Goal: Task Accomplishment & Management: Use online tool/utility

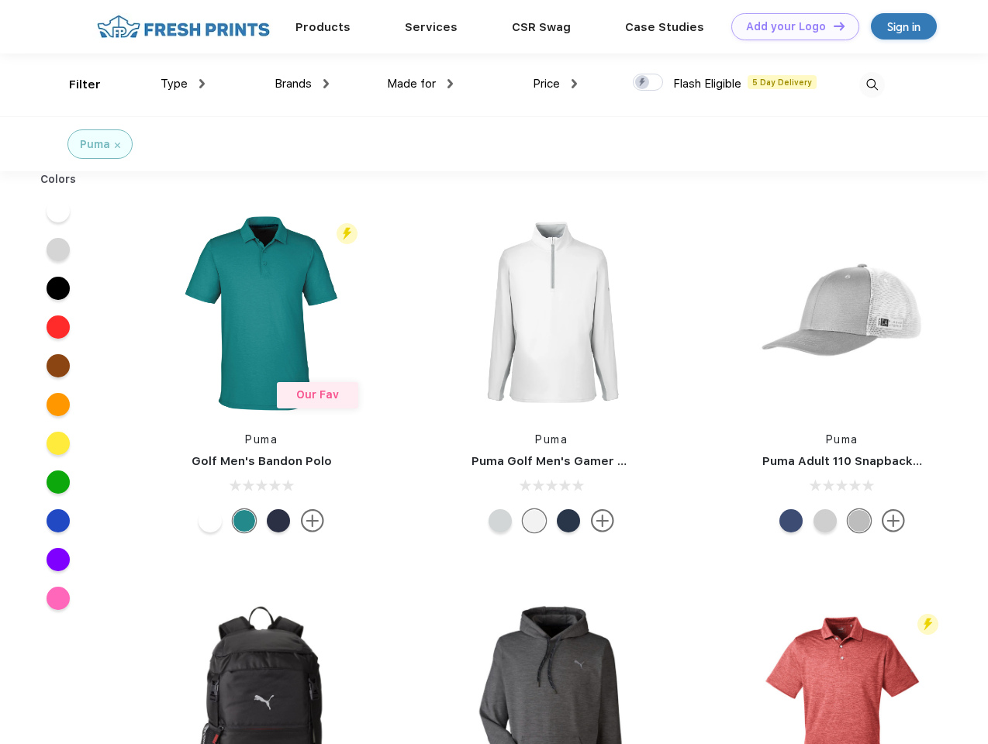
click at [789, 26] on link "Add your Logo Design Tool" at bounding box center [795, 26] width 128 height 27
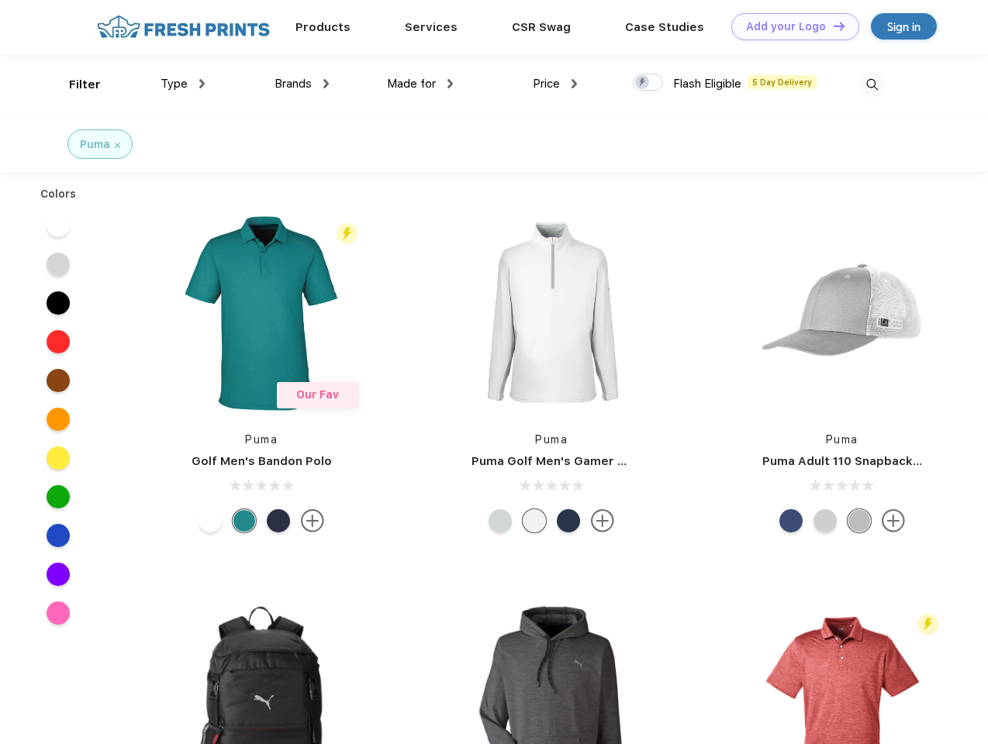
click at [0, 0] on div "Design Tool" at bounding box center [0, 0] width 0 height 0
click at [832, 26] on link "Add your Logo Design Tool" at bounding box center [795, 26] width 128 height 27
click at [74, 84] on div "Filter" at bounding box center [85, 85] width 32 height 18
click at [183, 84] on span "Type" at bounding box center [173, 84] width 27 height 14
click at [302, 84] on span "Brands" at bounding box center [292, 84] width 37 height 14
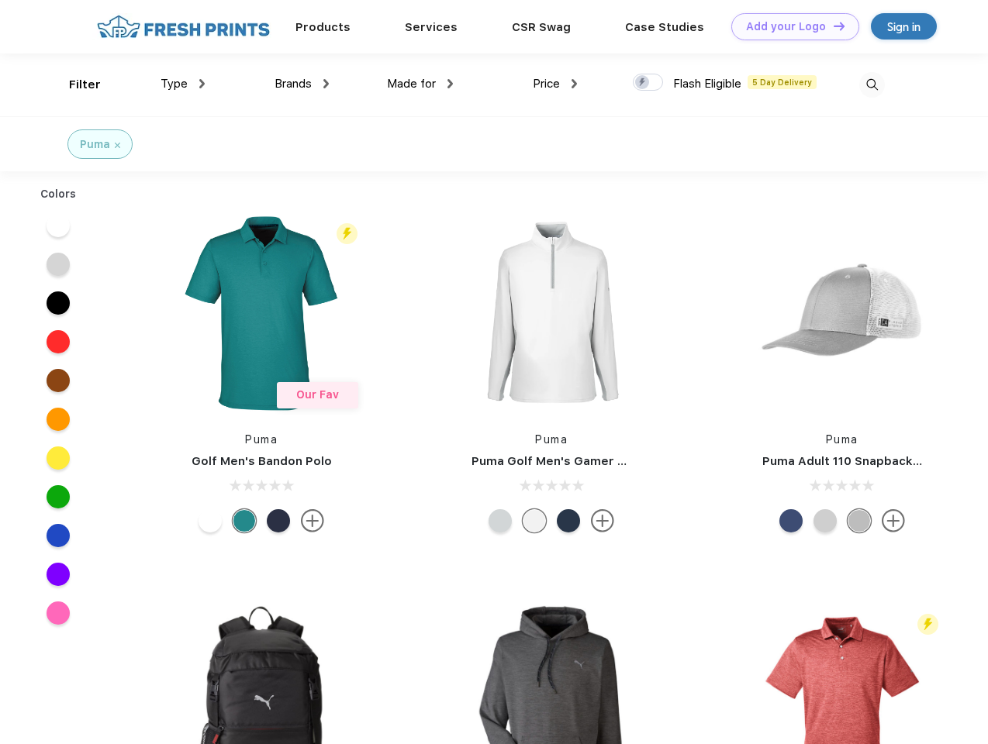
click at [420, 84] on span "Made for" at bounding box center [411, 84] width 49 height 14
click at [555, 84] on span "Price" at bounding box center [546, 84] width 27 height 14
click at [648, 83] on div at bounding box center [648, 82] width 30 height 17
click at [643, 83] on input "checkbox" at bounding box center [638, 78] width 10 height 10
click at [871, 84] on img at bounding box center [872, 85] width 26 height 26
